Goal: Communication & Community: Answer question/provide support

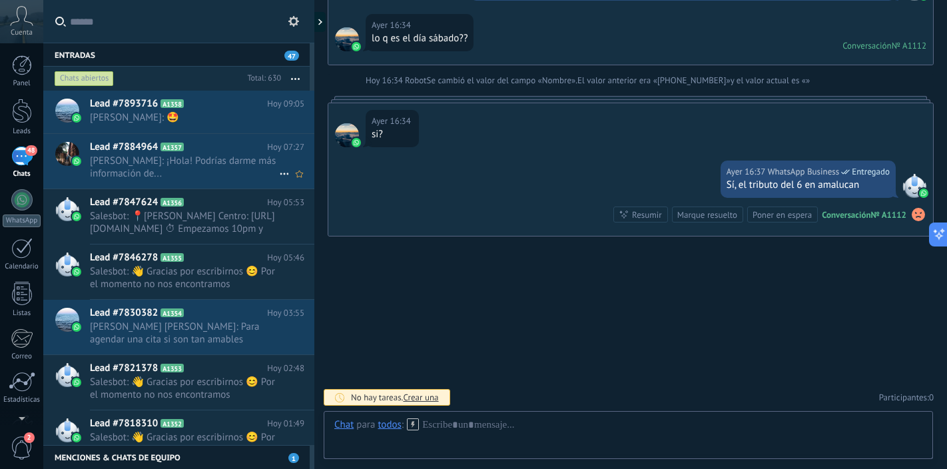
click at [214, 174] on span "[PERSON_NAME]: ¡Hola! Podrías darme más información de..." at bounding box center [184, 166] width 189 height 25
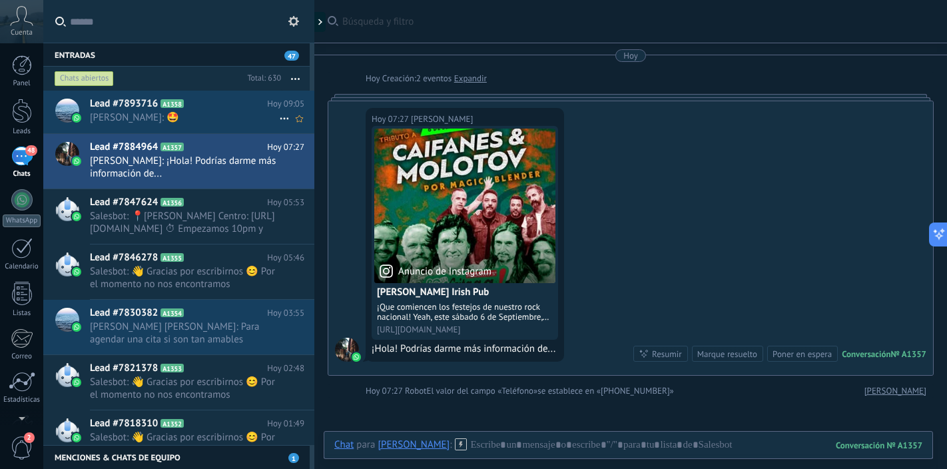
click at [230, 119] on span "[PERSON_NAME]: 🤩" at bounding box center [184, 117] width 189 height 13
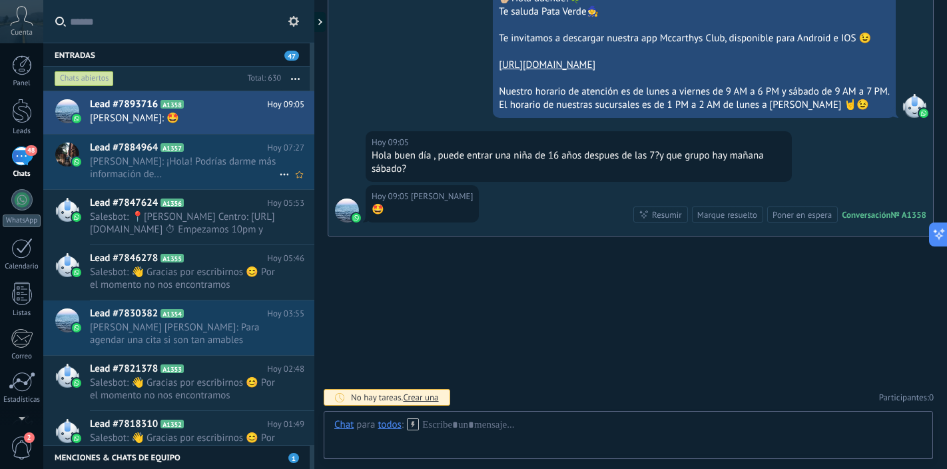
scroll to position [61, 0]
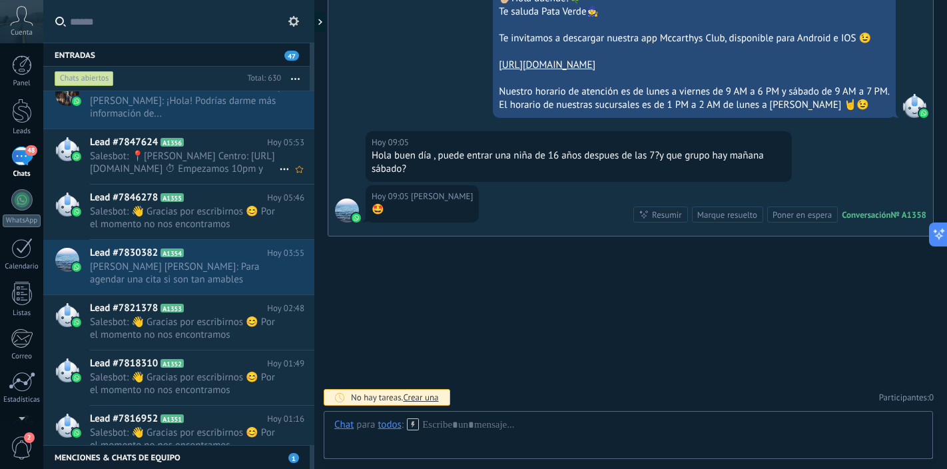
click at [181, 162] on span "Salesbot: 📍[PERSON_NAME] Centro: [URL][DOMAIN_NAME] ⏱ Empezamos 10pm y terminam…" at bounding box center [184, 162] width 189 height 25
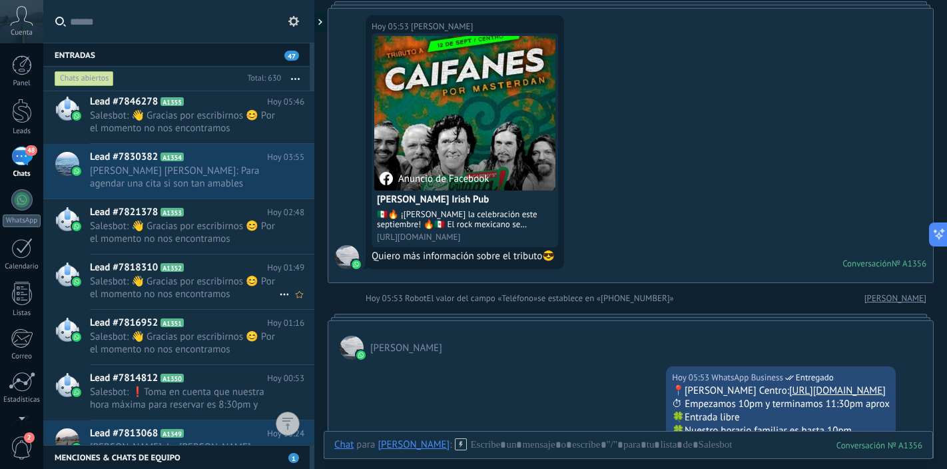
scroll to position [172, 0]
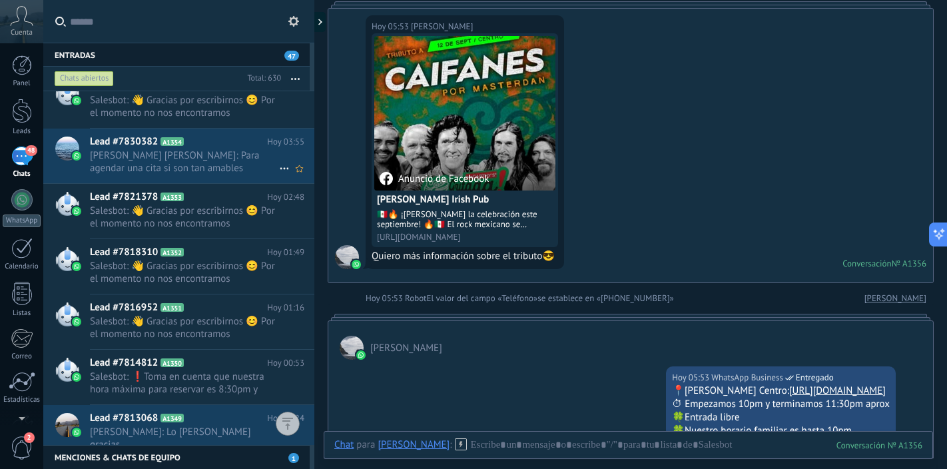
click at [220, 171] on span "[PERSON_NAME] [PERSON_NAME]: Para agendar una cita si son tan amables" at bounding box center [184, 161] width 189 height 25
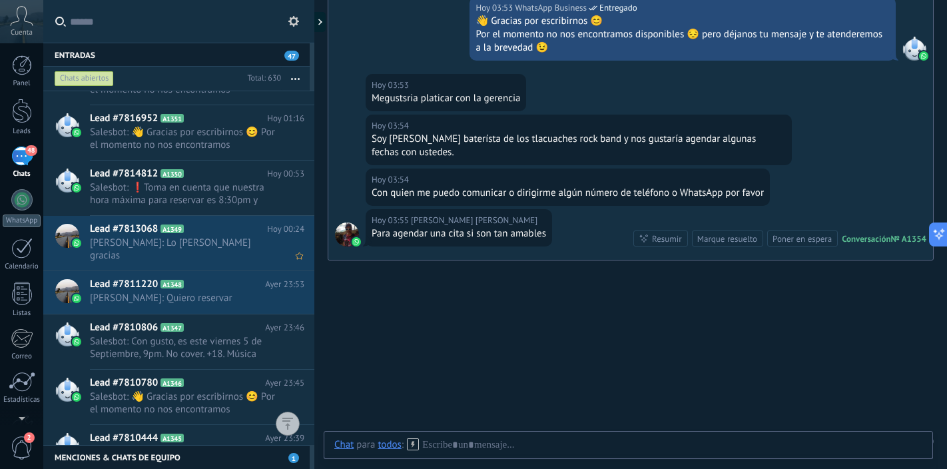
scroll to position [398, 0]
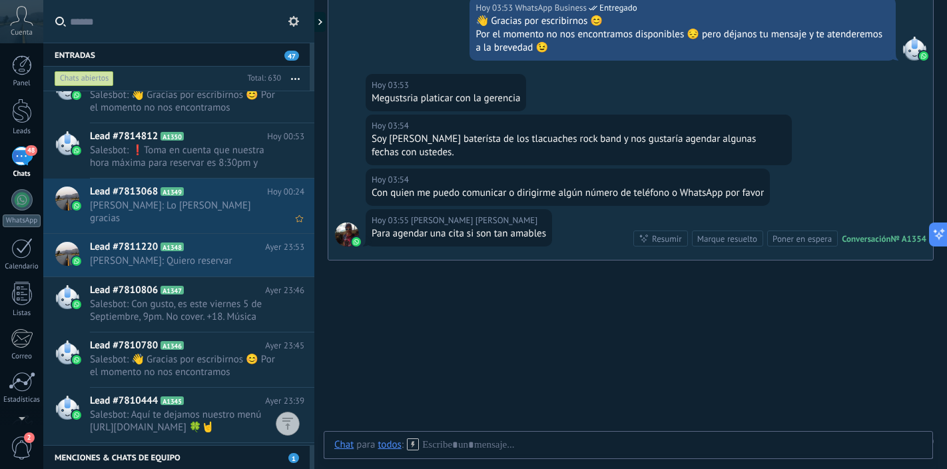
click at [229, 200] on span "[PERSON_NAME]: Lo [PERSON_NAME] gracias" at bounding box center [184, 211] width 189 height 25
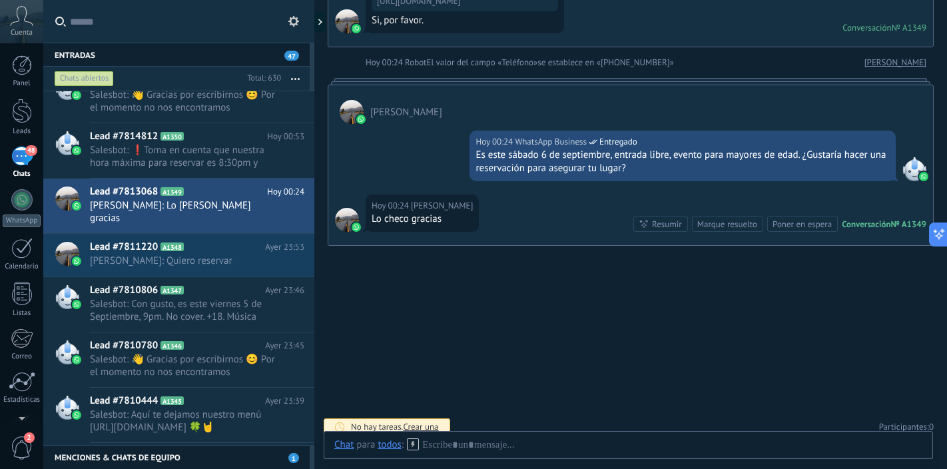
scroll to position [338, 0]
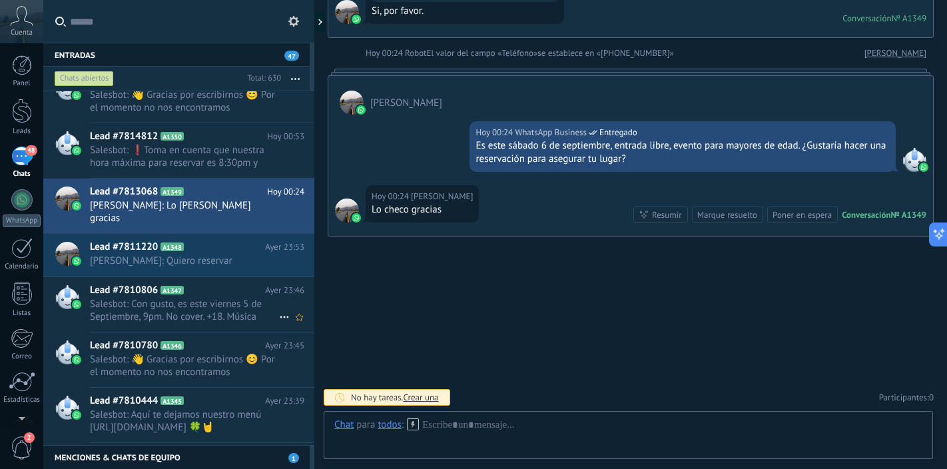
click at [211, 298] on span "Salesbot: Con gusto, es este viernes 5 de Septiembre, 9pm. No cover. +18. Músic…" at bounding box center [184, 310] width 189 height 25
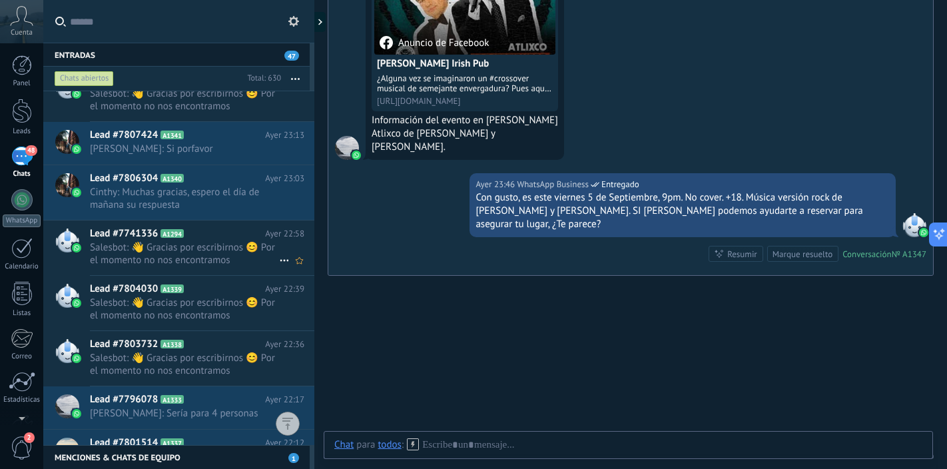
scroll to position [861, 0]
click at [214, 203] on span "Cinthy: Muchas gracias, espero el día de mañana su respuesta" at bounding box center [184, 197] width 189 height 25
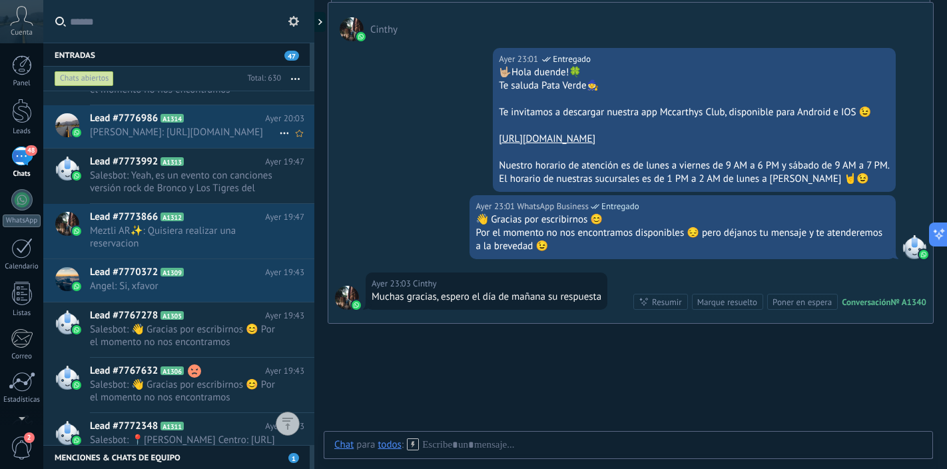
scroll to position [2574, 0]
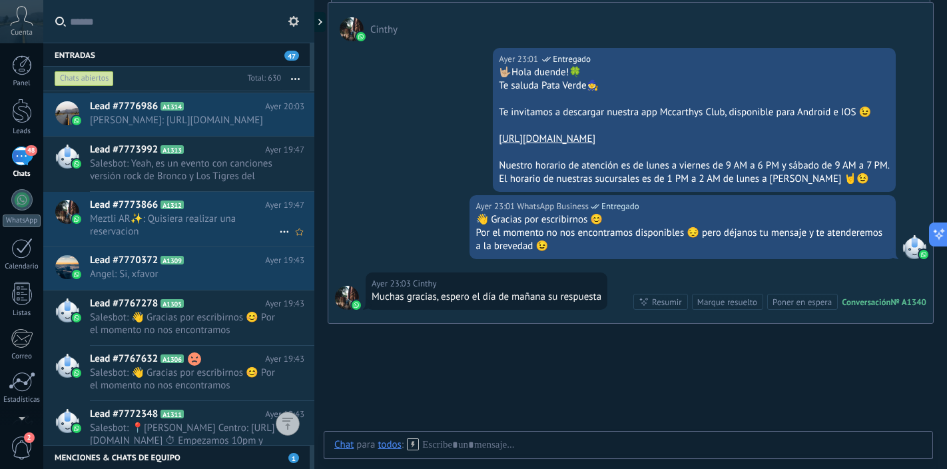
click at [192, 238] on span "Meztli AR✨: Quisiera realizar una reservacion" at bounding box center [184, 224] width 189 height 25
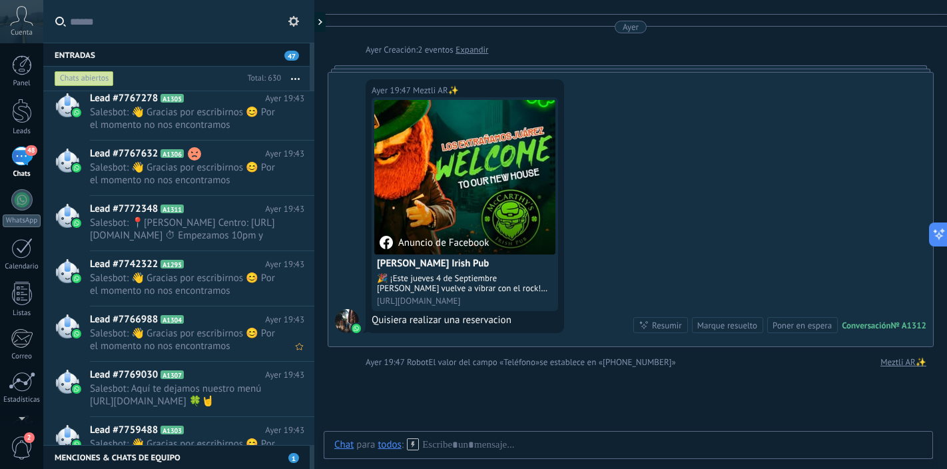
scroll to position [2863, 0]
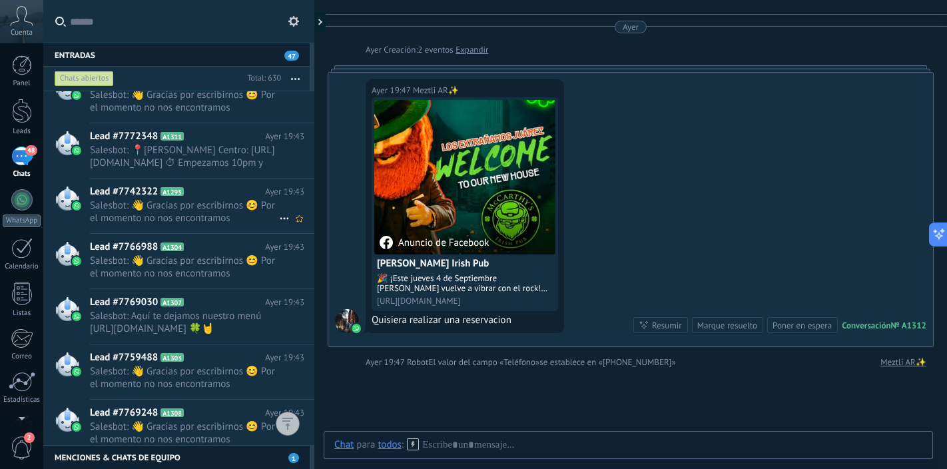
click at [230, 208] on span "Salesbot: 👋 Gracias por escribirnos 😊 Por el momento no nos encontramos disponi…" at bounding box center [184, 211] width 189 height 25
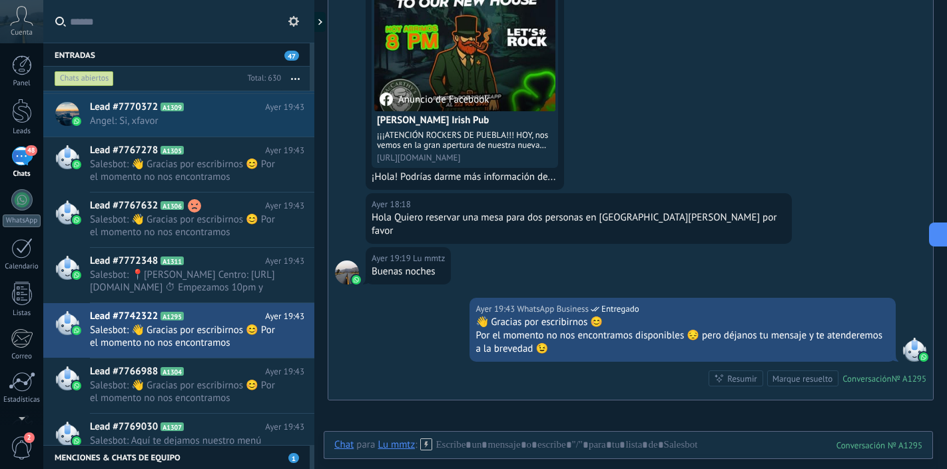
scroll to position [2870, 0]
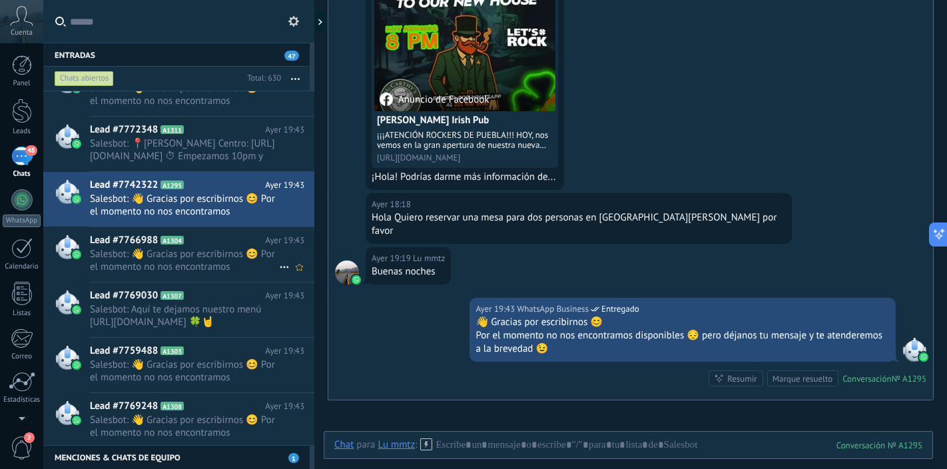
click at [210, 260] on span "Salesbot: 👋 Gracias por escribirnos 😊 Por el momento no nos encontramos disponi…" at bounding box center [184, 260] width 189 height 25
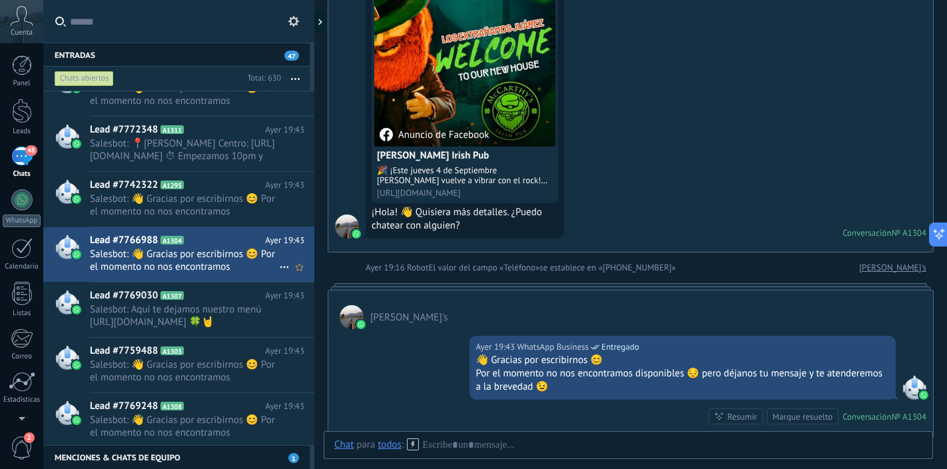
scroll to position [2943, 0]
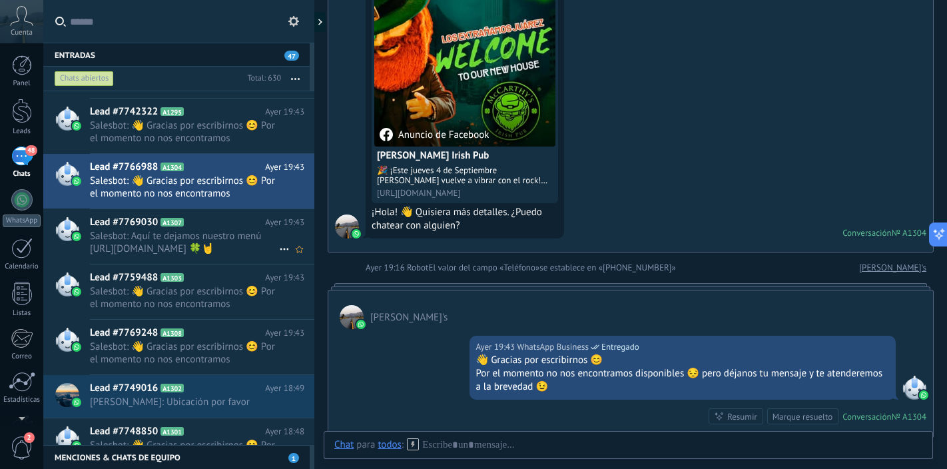
click at [193, 237] on span "Salesbot: Aquí te dejamos nuestro menú [URL][DOMAIN_NAME] 🍀🤘" at bounding box center [184, 242] width 189 height 25
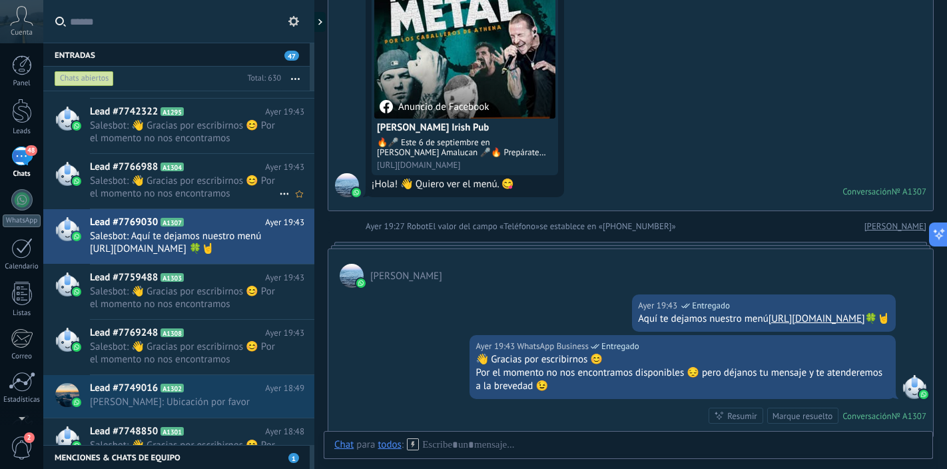
scroll to position [179, 0]
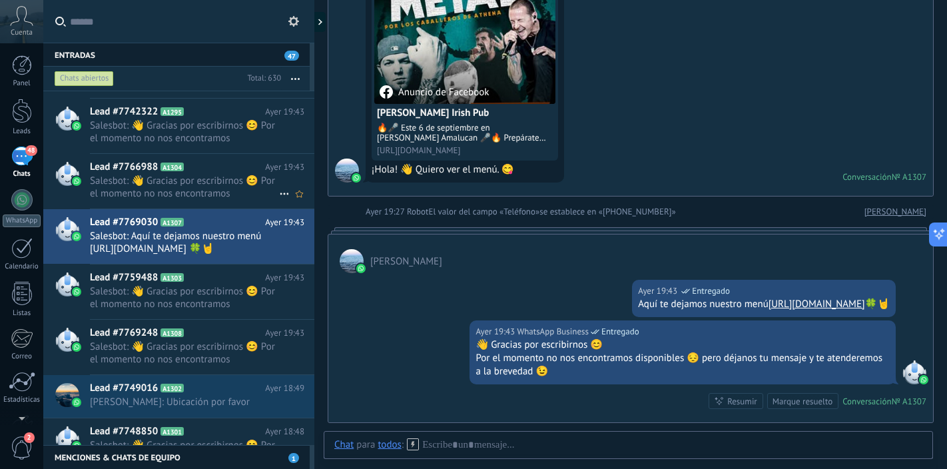
click at [208, 189] on span "Salesbot: 👋 Gracias por escribirnos 😊 Por el momento no nos encontramos disponi…" at bounding box center [184, 186] width 189 height 25
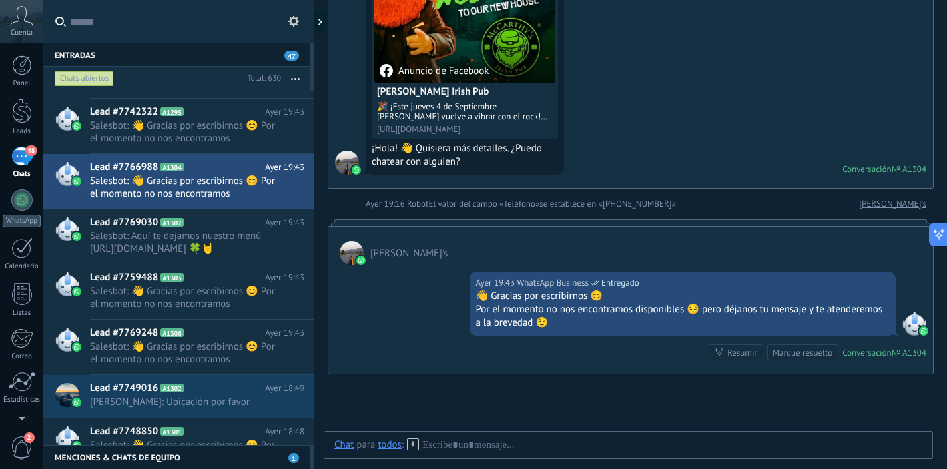
scroll to position [170, 0]
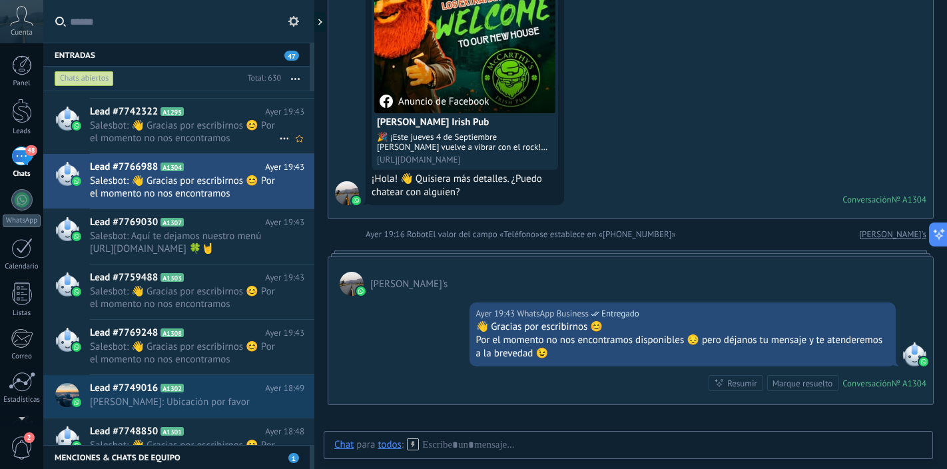
click at [204, 138] on span "Salesbot: 👋 Gracias por escribirnos 😊 Por el momento no nos encontramos disponi…" at bounding box center [184, 131] width 189 height 25
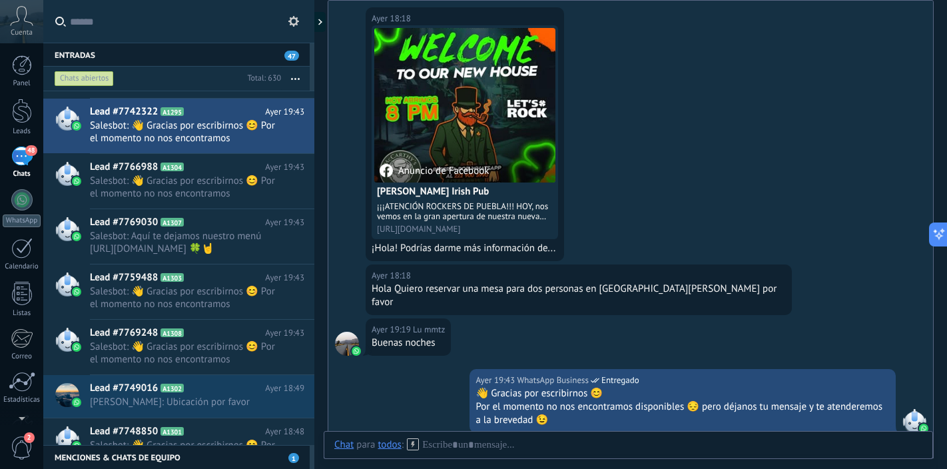
scroll to position [212, 0]
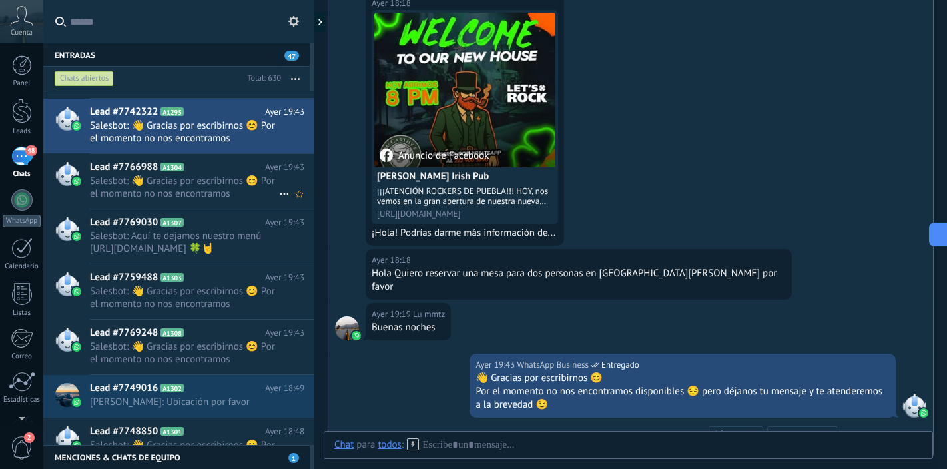
click at [209, 191] on span "Salesbot: 👋 Gracias por escribirnos 😊 Por el momento no nos encontramos disponi…" at bounding box center [184, 186] width 189 height 25
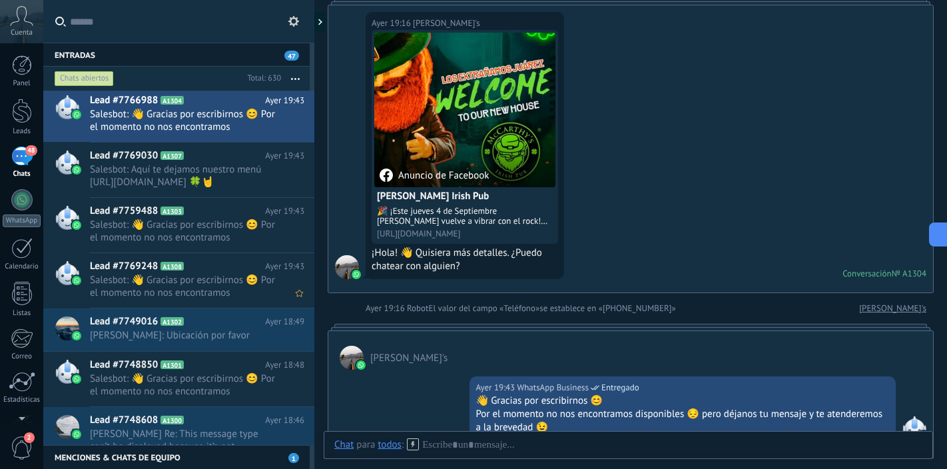
scroll to position [3042, 0]
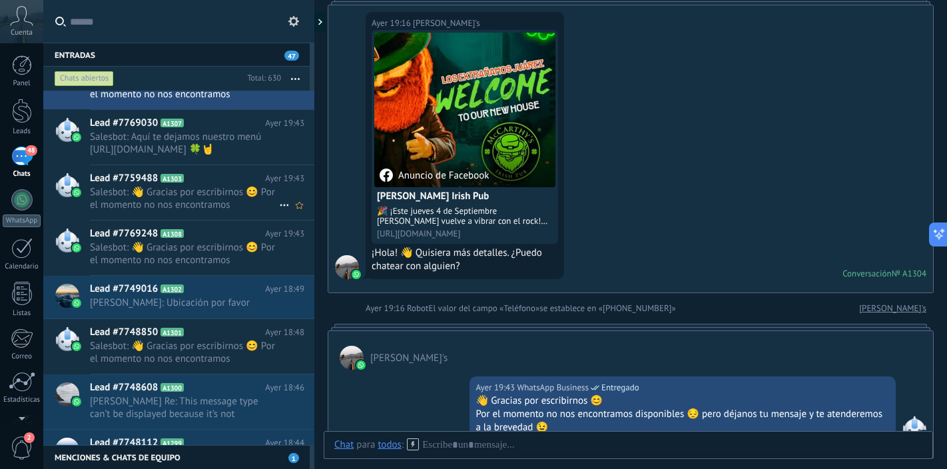
click at [217, 198] on span "Salesbot: 👋 Gracias por escribirnos 😊 Por el momento no nos encontramos disponi…" at bounding box center [184, 198] width 189 height 25
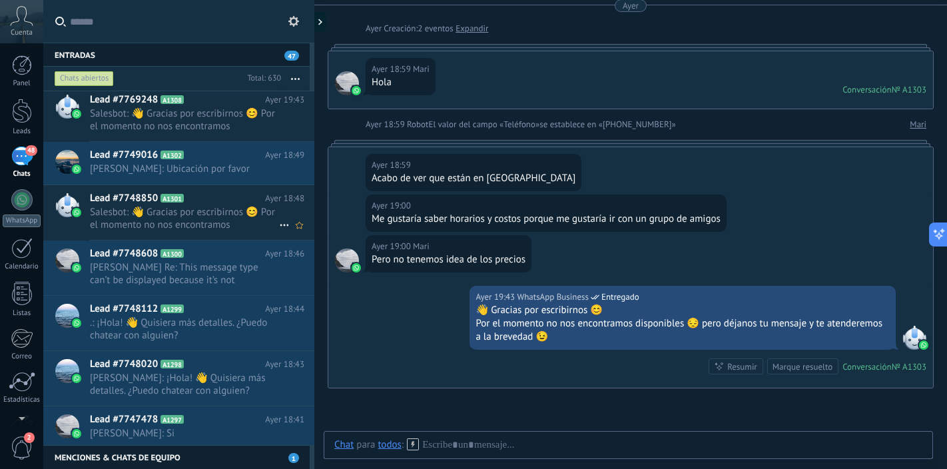
scroll to position [3232, 0]
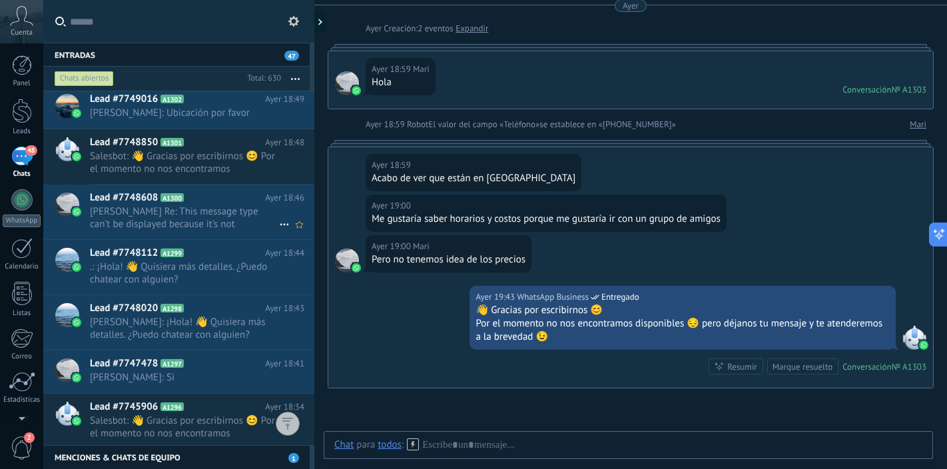
click at [206, 217] on span "[PERSON_NAME] Re: This message type can’t be displayed because it’s not support…" at bounding box center [184, 217] width 189 height 25
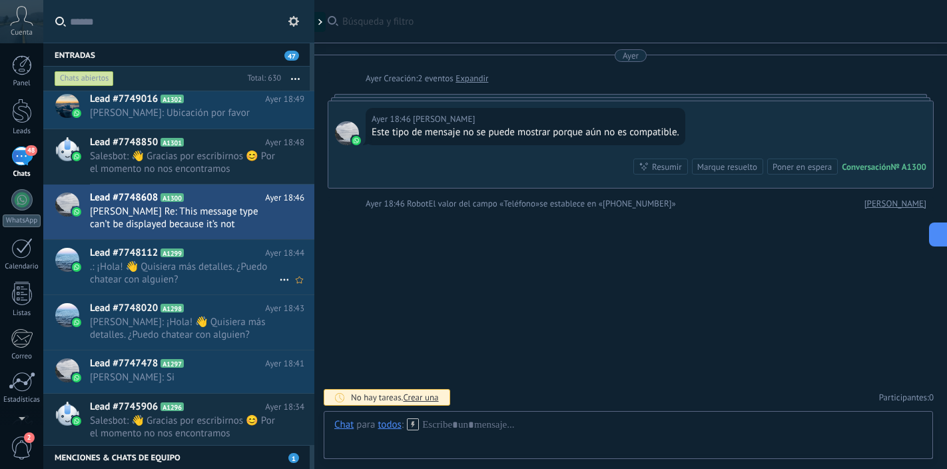
click at [214, 274] on span ".: ¡Hola! 👋 Quisiera más detalles. ¿Puedo chatear con alguien?" at bounding box center [184, 272] width 189 height 25
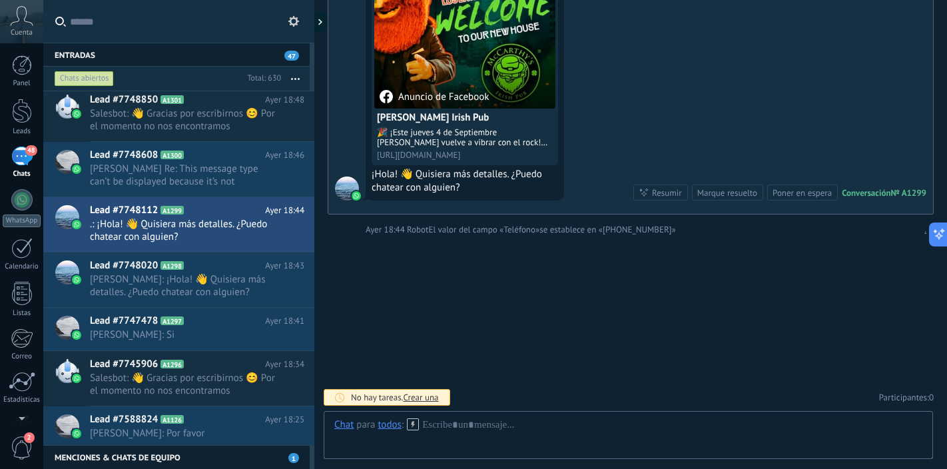
scroll to position [151, 0]
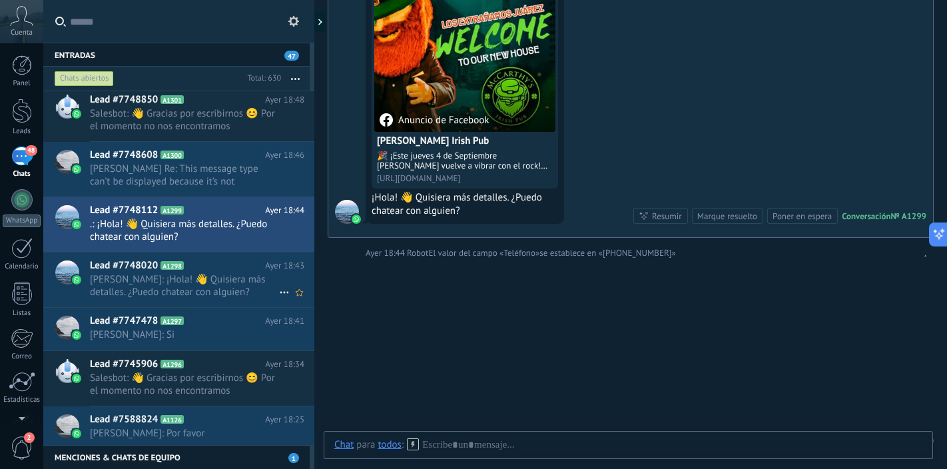
click at [224, 273] on span "[PERSON_NAME]: ¡Hola! 👋 Quisiera más detalles. ¿Puedo chatear con alguien?" at bounding box center [184, 285] width 189 height 25
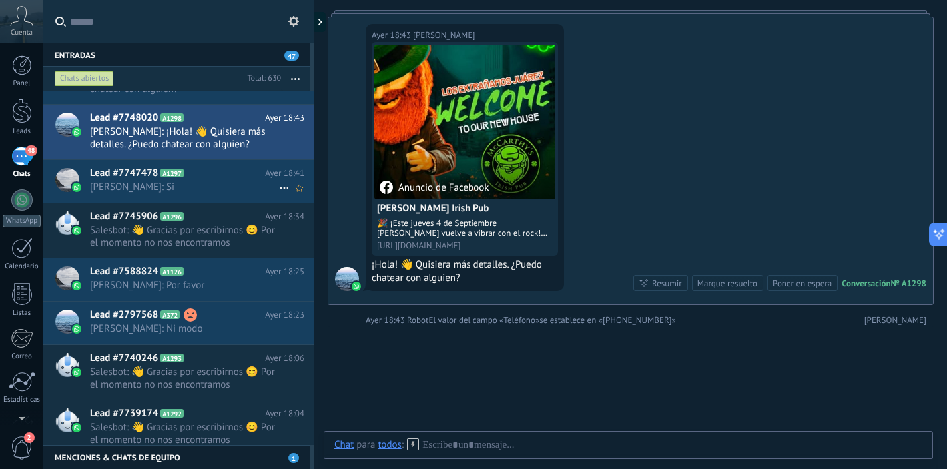
scroll to position [3444, 0]
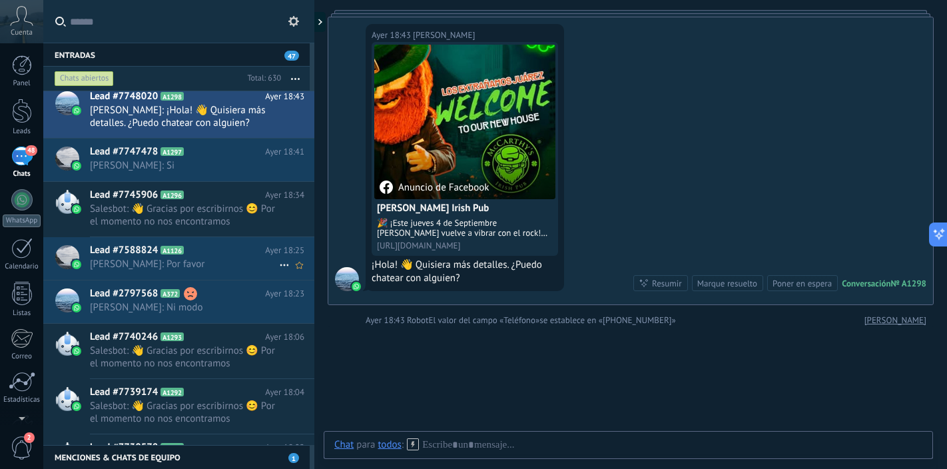
click at [224, 263] on span "[PERSON_NAME]: Por favor" at bounding box center [184, 264] width 189 height 13
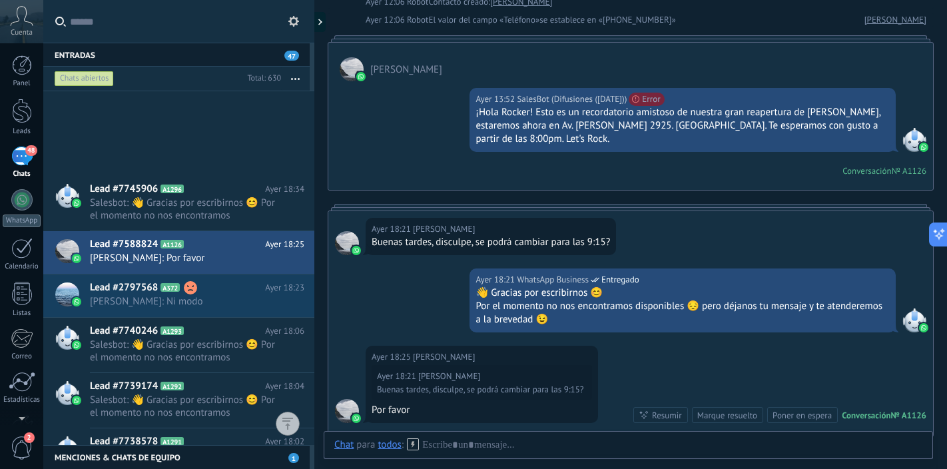
scroll to position [3722, 0]
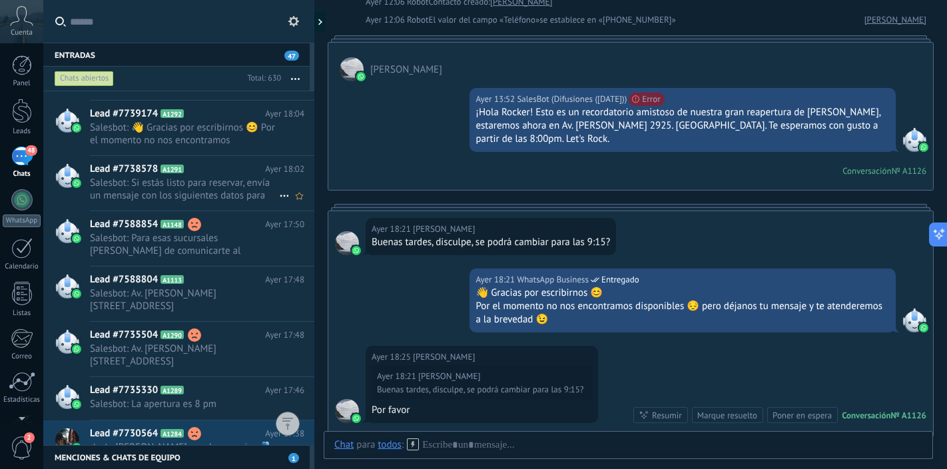
click at [218, 184] on span "Salesbot: Si estás listo para reservar, envía un mensaje con los siguientes dat…" at bounding box center [184, 188] width 189 height 25
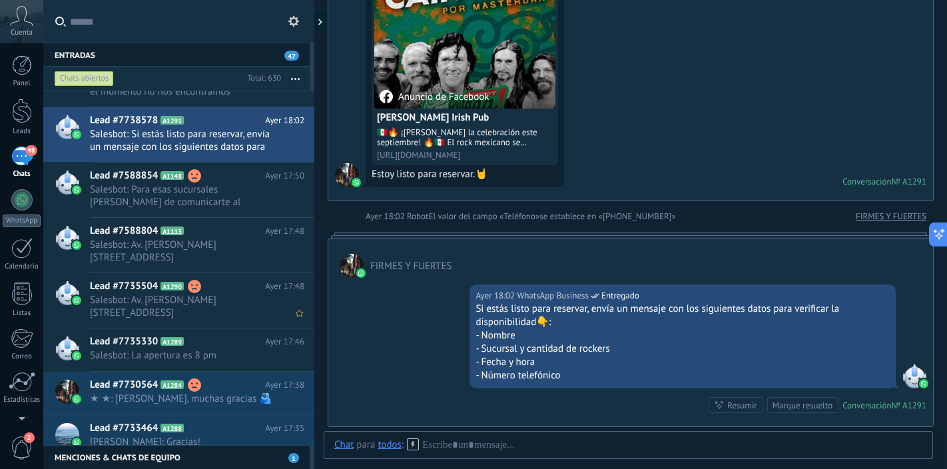
scroll to position [3836, 0]
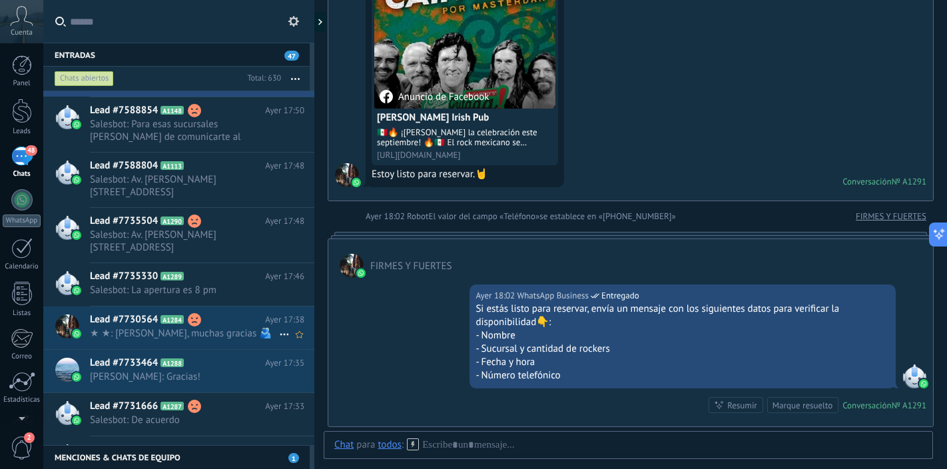
click at [239, 324] on h2 "Lead #7730564 A1284" at bounding box center [177, 319] width 175 height 13
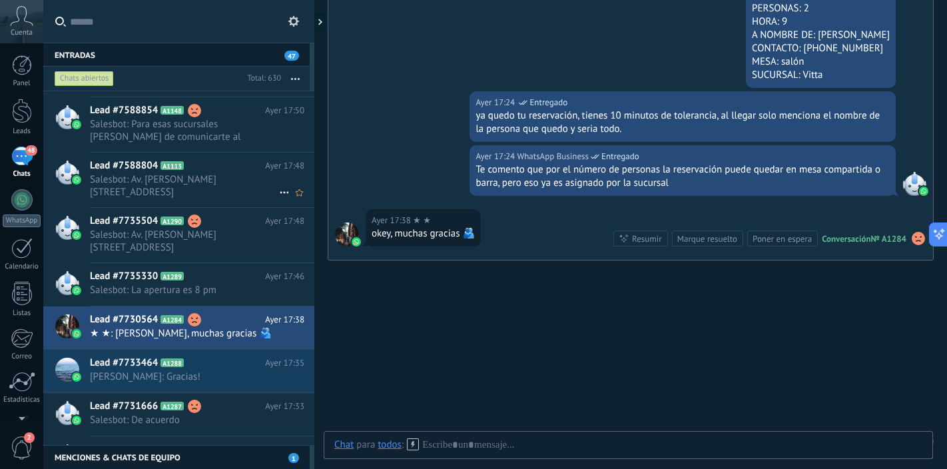
scroll to position [3720, 0]
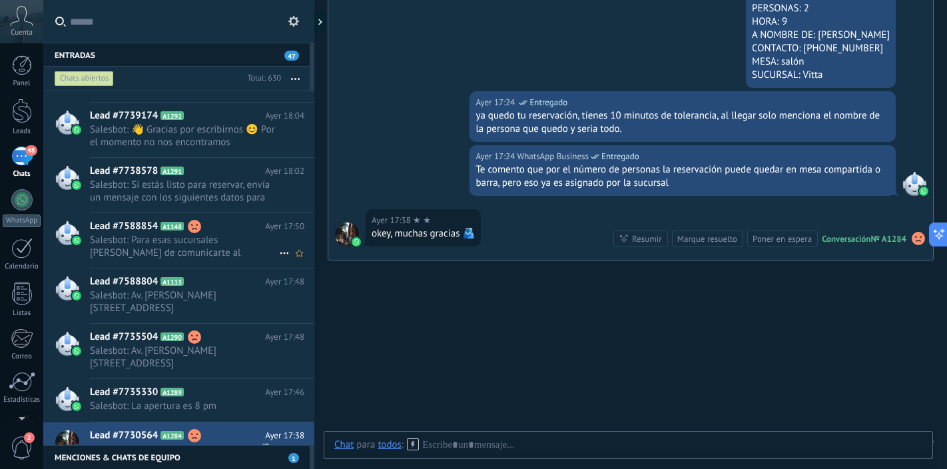
click at [204, 254] on span "Salesbot: Para esas sucursales [PERSON_NAME] de comunicarte al TLALPAN [PHONE_N…" at bounding box center [184, 246] width 189 height 25
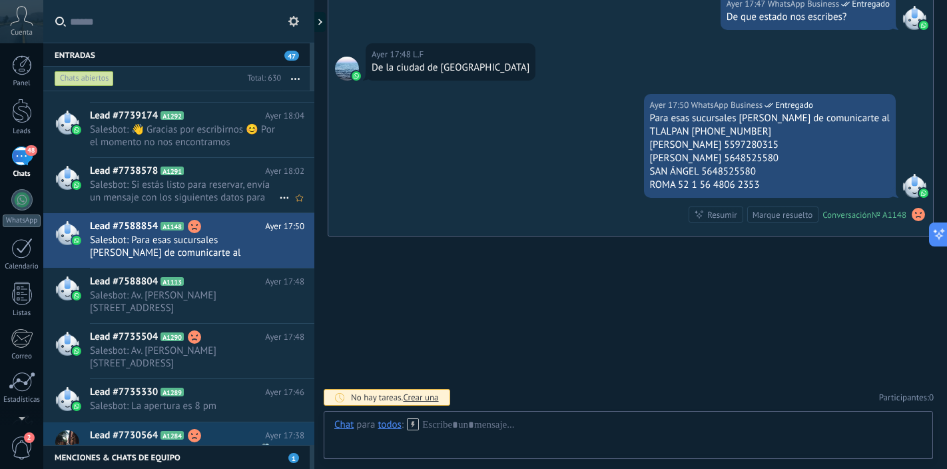
scroll to position [3586, 0]
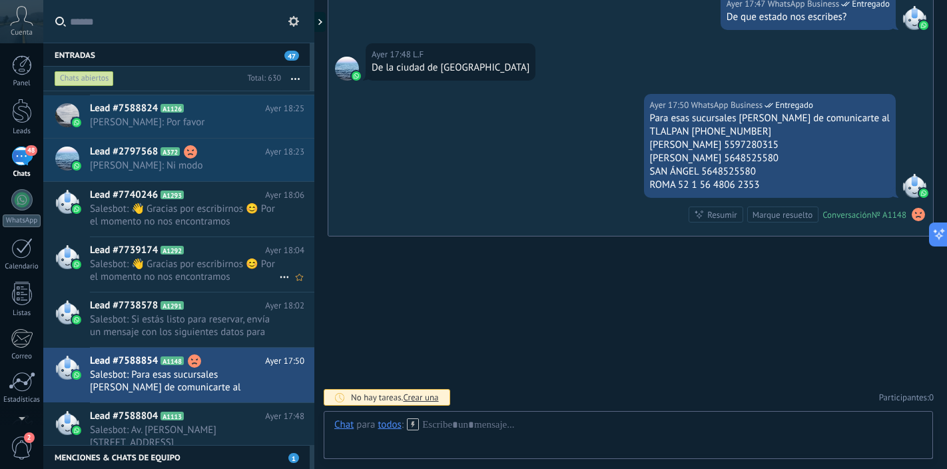
click at [198, 254] on icon at bounding box center [194, 250] width 13 height 13
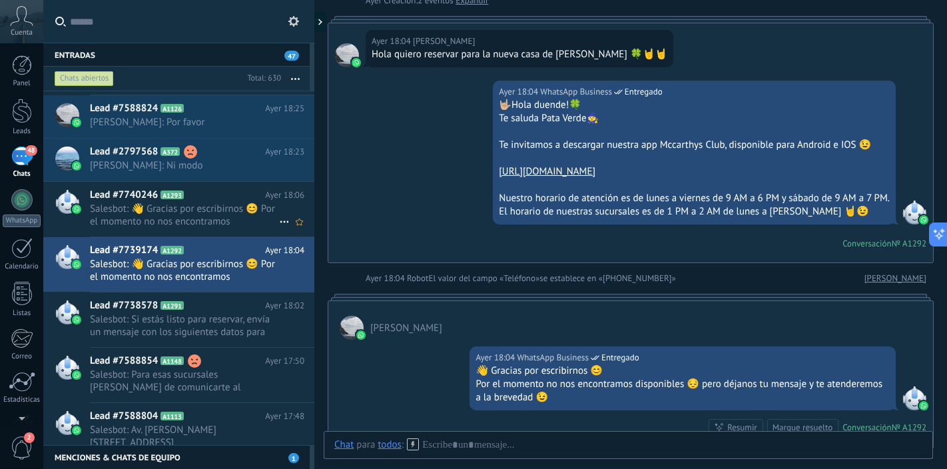
scroll to position [65, 0]
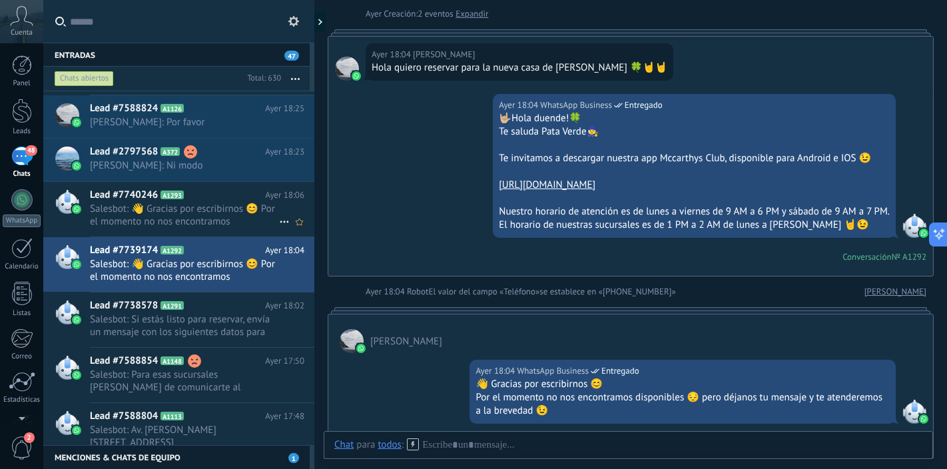
click at [215, 203] on span "Salesbot: 👋 Gracias por escribirnos 😊 Por el momento no nos encontramos disponi…" at bounding box center [184, 214] width 189 height 25
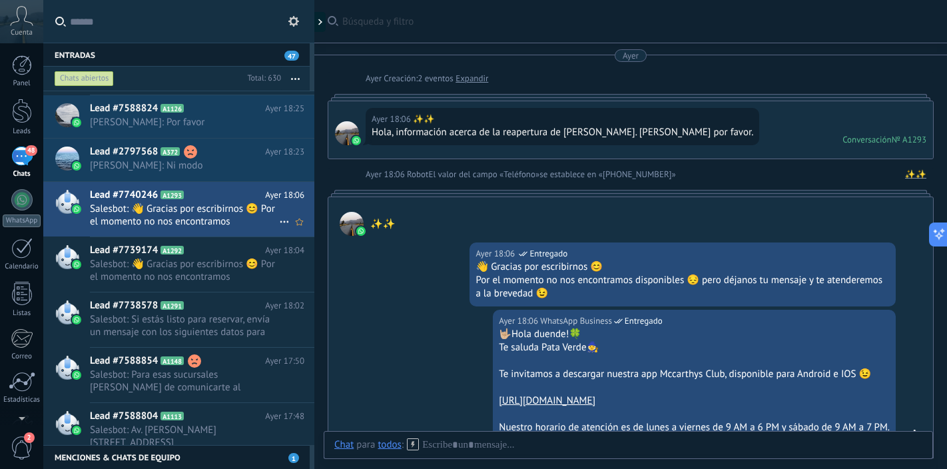
scroll to position [166, 0]
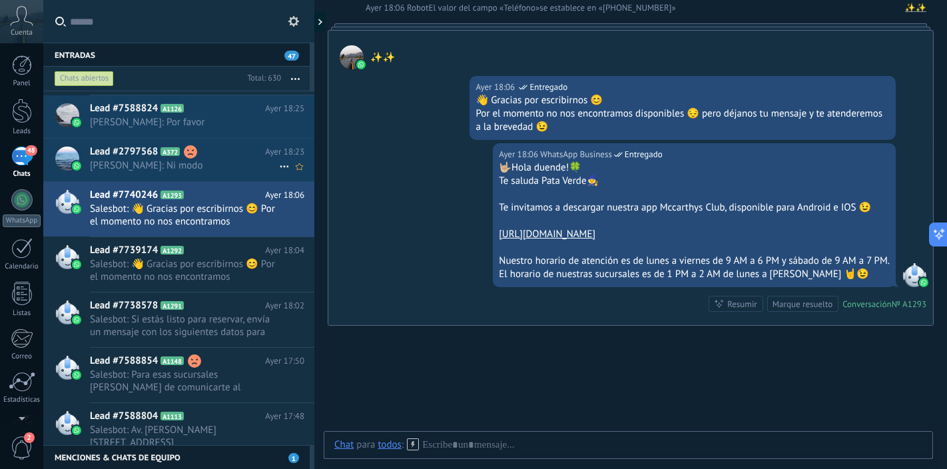
click at [219, 163] on span "[PERSON_NAME]: Ni modo" at bounding box center [184, 165] width 189 height 13
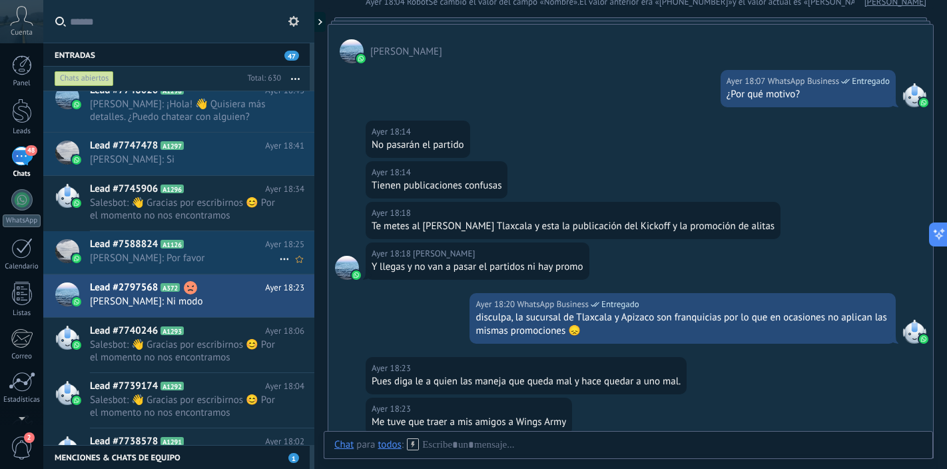
scroll to position [568, 0]
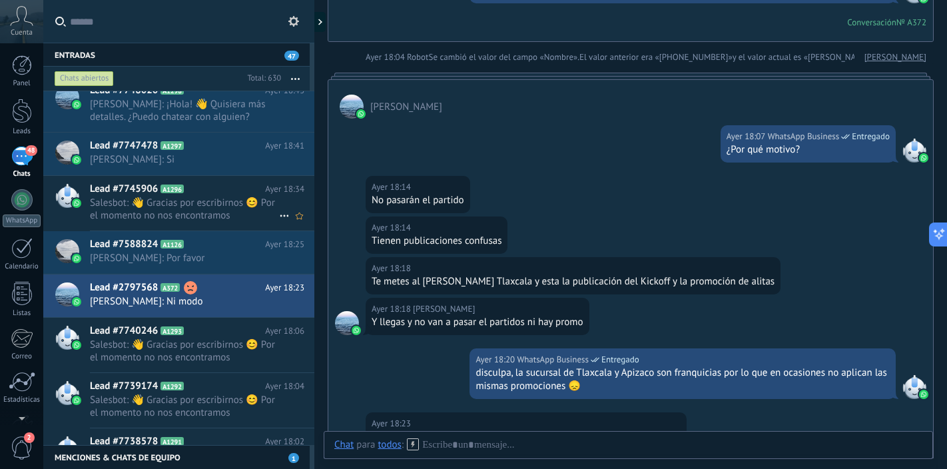
click at [219, 210] on span "Salesbot: 👋 Gracias por escribirnos 😊 Por el momento no nos encontramos disponi…" at bounding box center [184, 208] width 189 height 25
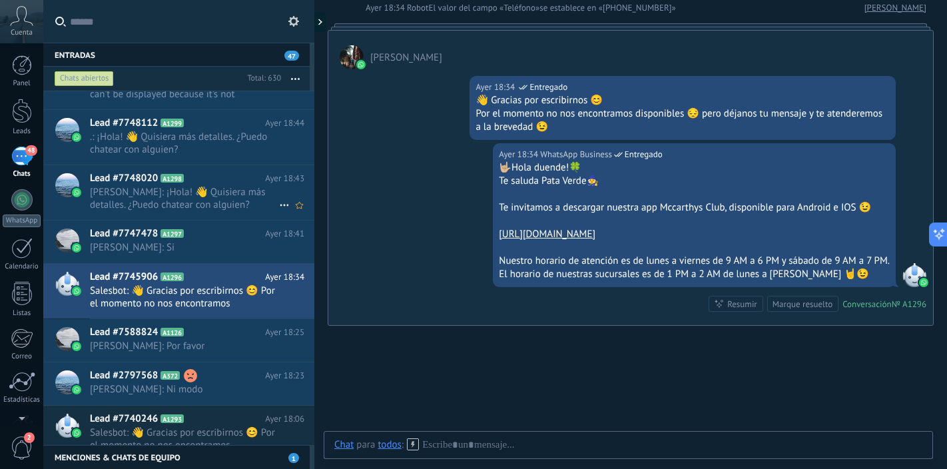
scroll to position [3344, 0]
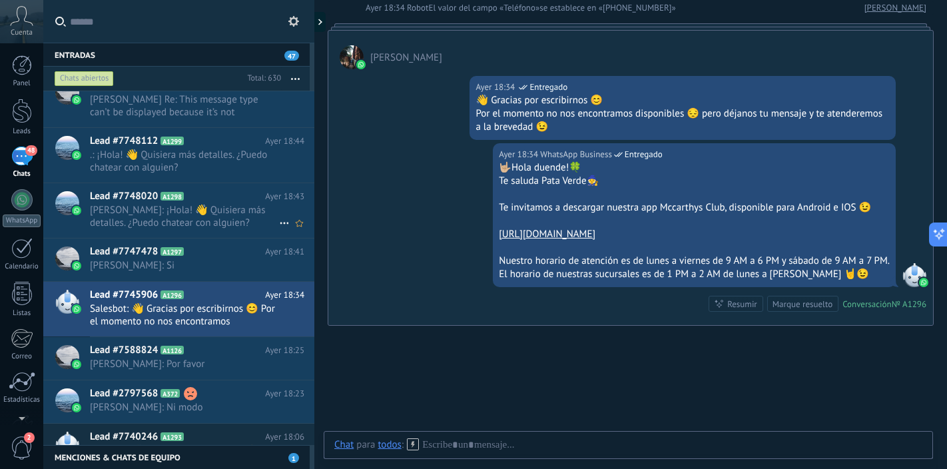
click at [208, 207] on span "[PERSON_NAME]: ¡Hola! 👋 Quisiera más detalles. ¿Puedo chatear con alguien?" at bounding box center [184, 216] width 189 height 25
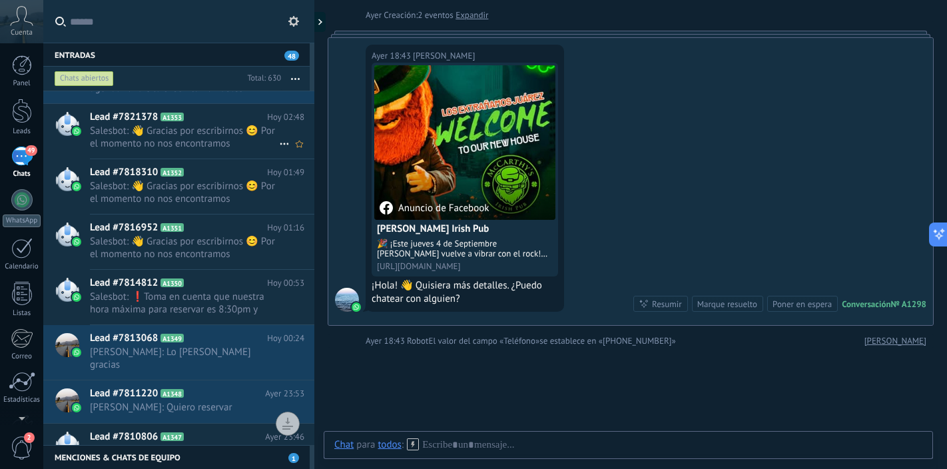
scroll to position [254, 0]
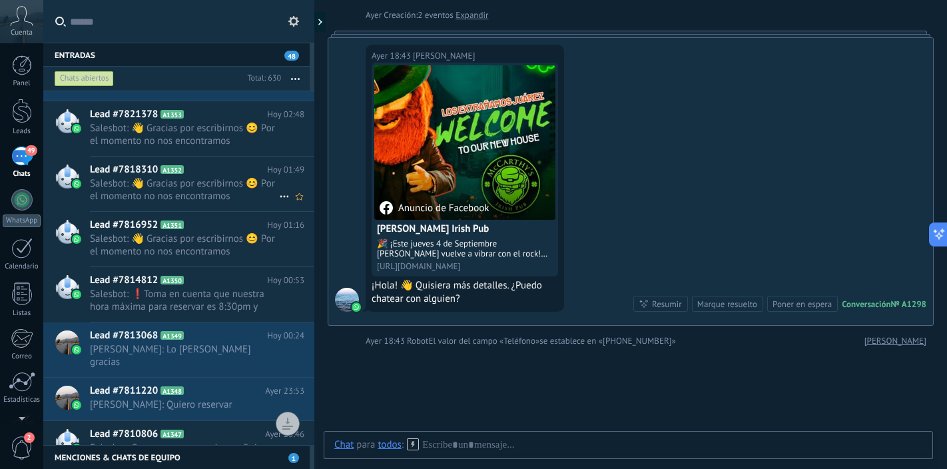
click at [210, 177] on span "Salesbot: 👋 Gracias por escribirnos 😊 Por el momento no nos encontramos disponi…" at bounding box center [184, 189] width 189 height 25
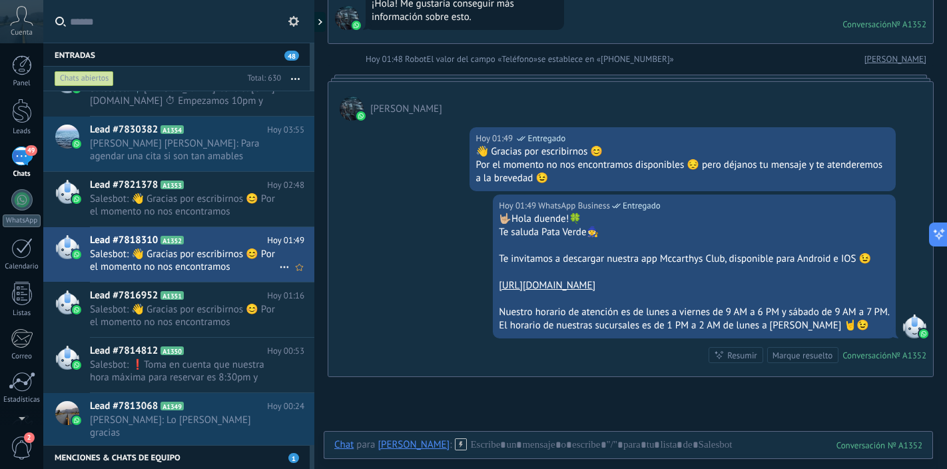
scroll to position [180, 0]
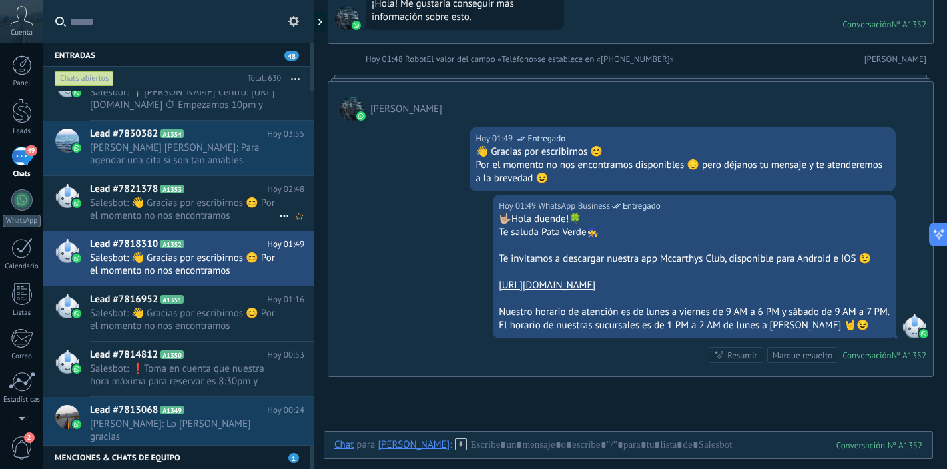
click at [187, 202] on span "Salesbot: 👋 Gracias por escribirnos 😊 Por el momento no nos encontramos disponi…" at bounding box center [184, 208] width 189 height 25
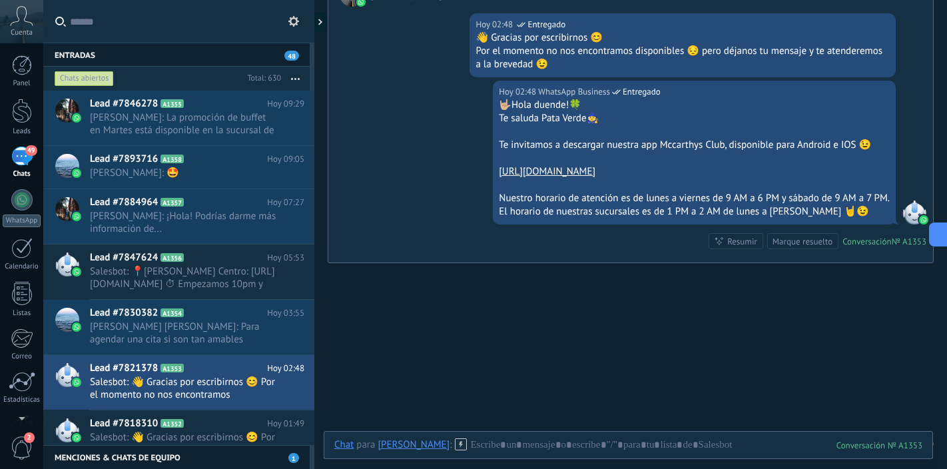
click at [659, 300] on div "Buscar Búsqueda y filtro Carga más [PERSON_NAME] Creación: 2 eventos Expandir H…" at bounding box center [630, 25] width 632 height 941
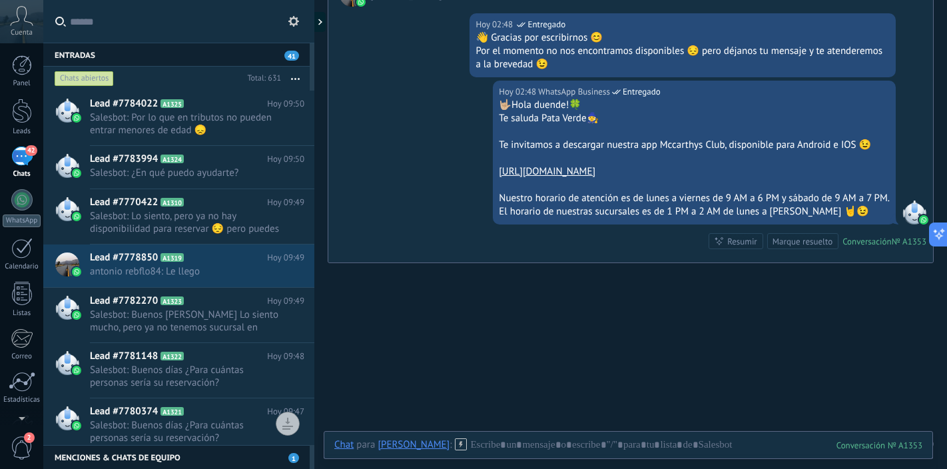
click at [208, 122] on span "Salesbot: Por lo que en tributos no pueden entrar menores de edad 😞" at bounding box center [184, 123] width 189 height 25
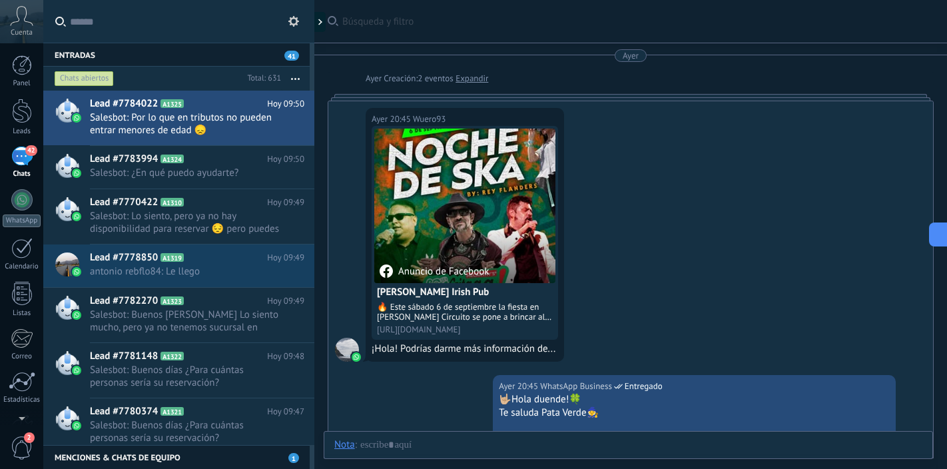
scroll to position [669, 0]
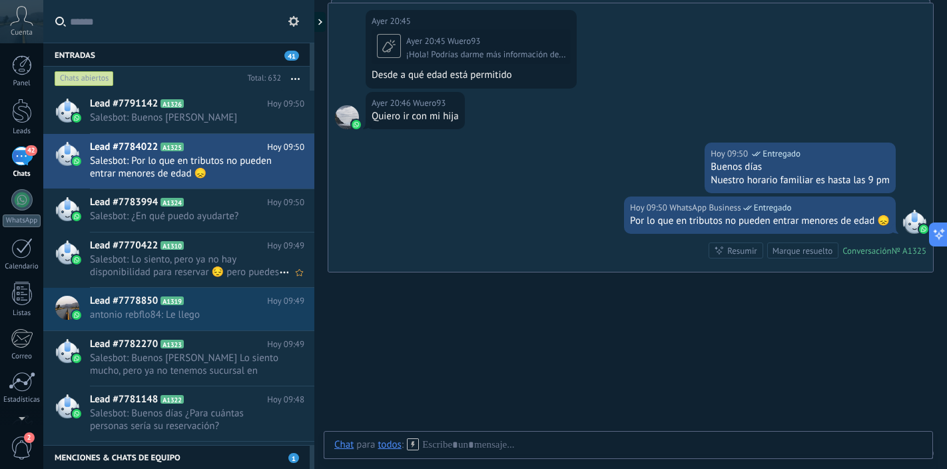
click at [167, 276] on span "Salesbot: Lo siento, pero ya no hay disponibilidad para reservar 😔 pero puedes …" at bounding box center [184, 265] width 189 height 25
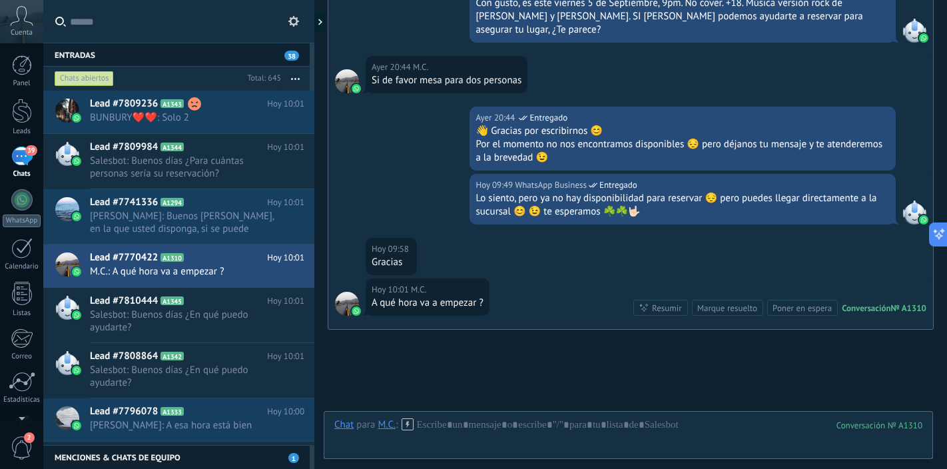
scroll to position [573, 0]
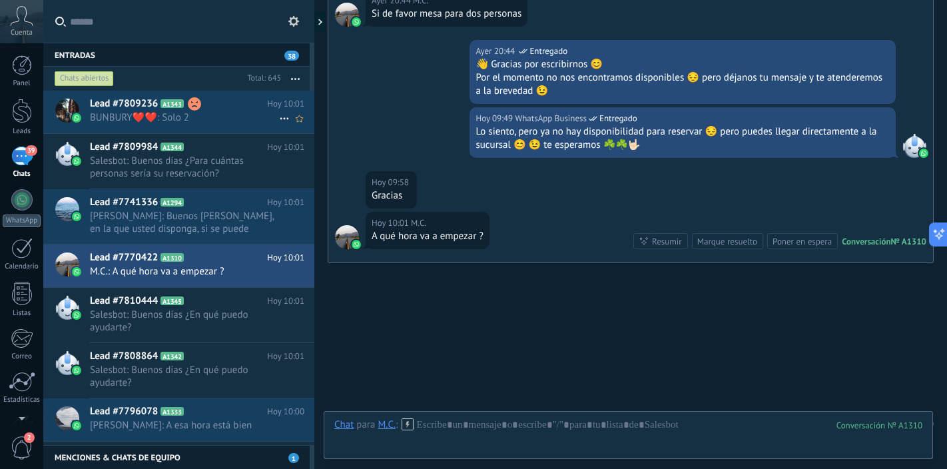
click at [217, 122] on span "BUNBURY❤️❤️: Solo 2" at bounding box center [184, 117] width 189 height 13
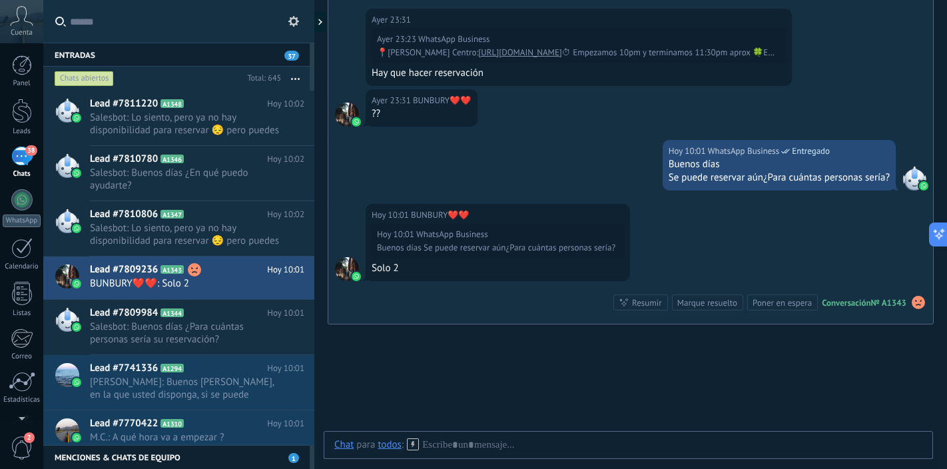
scroll to position [589, 0]
